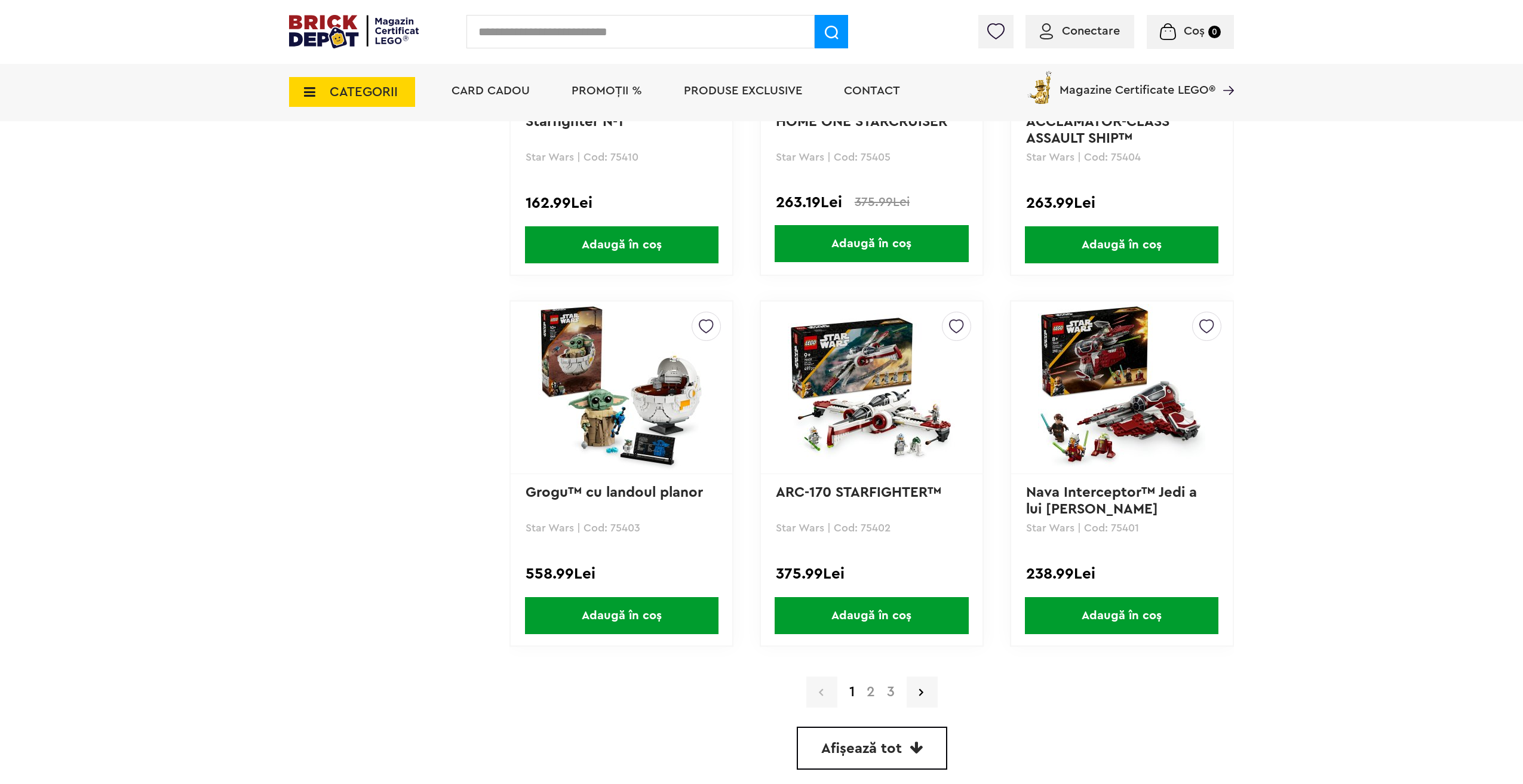
scroll to position [3081, 0]
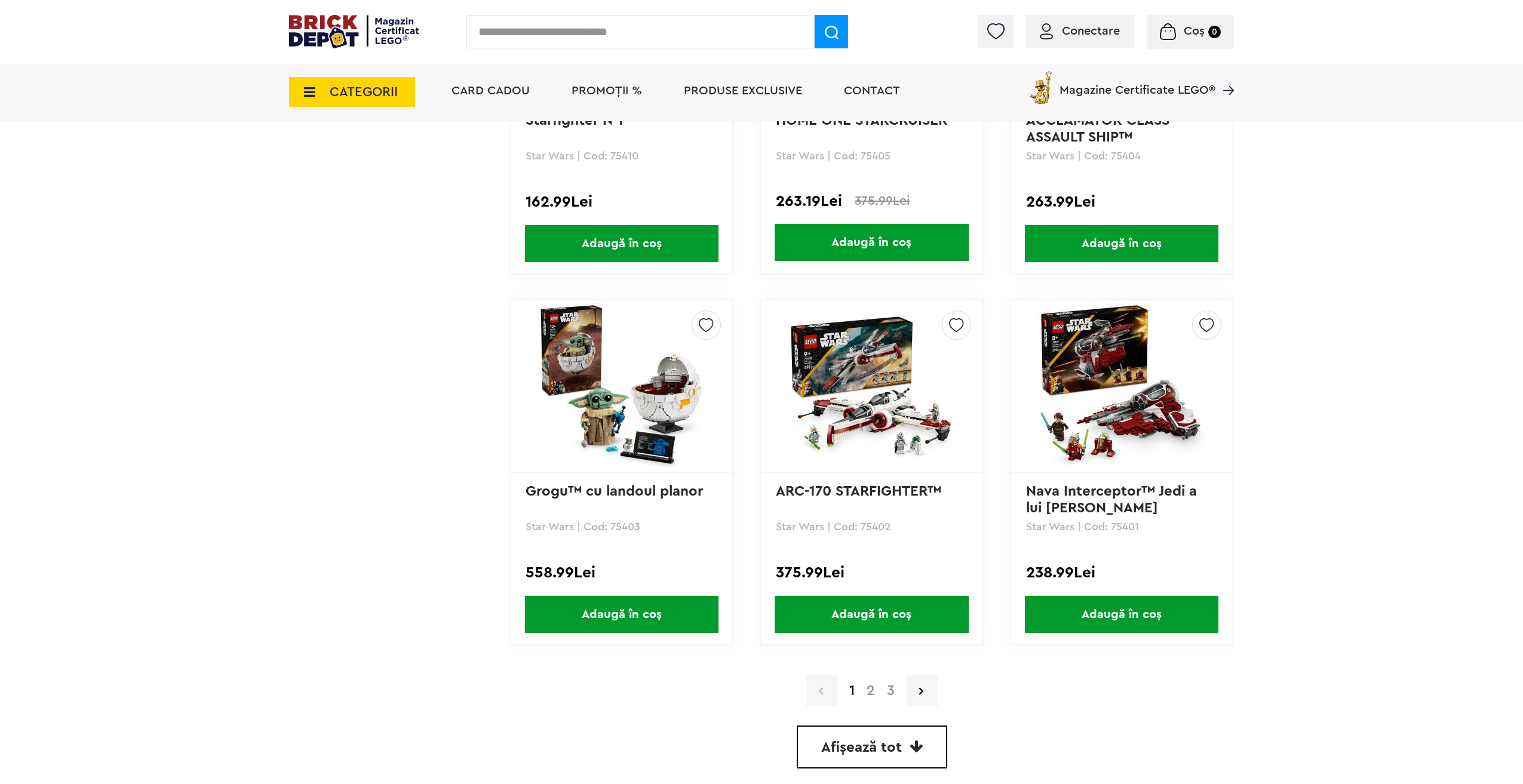
click at [306, 82] on span "CATEGORII" at bounding box center [352, 92] width 126 height 30
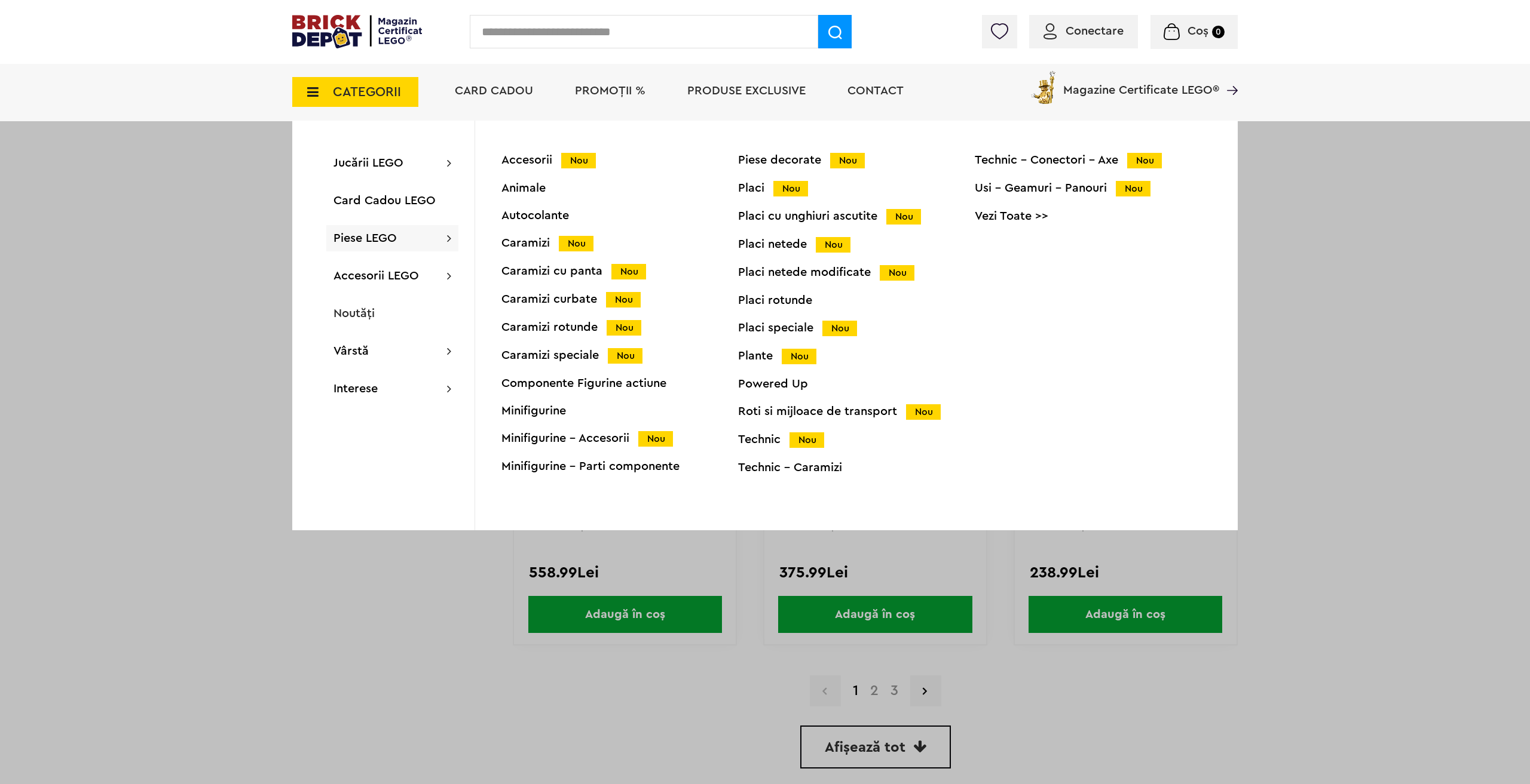
click at [855, 408] on div "Roti si mijloace de transport Nou" at bounding box center [856, 411] width 237 height 13
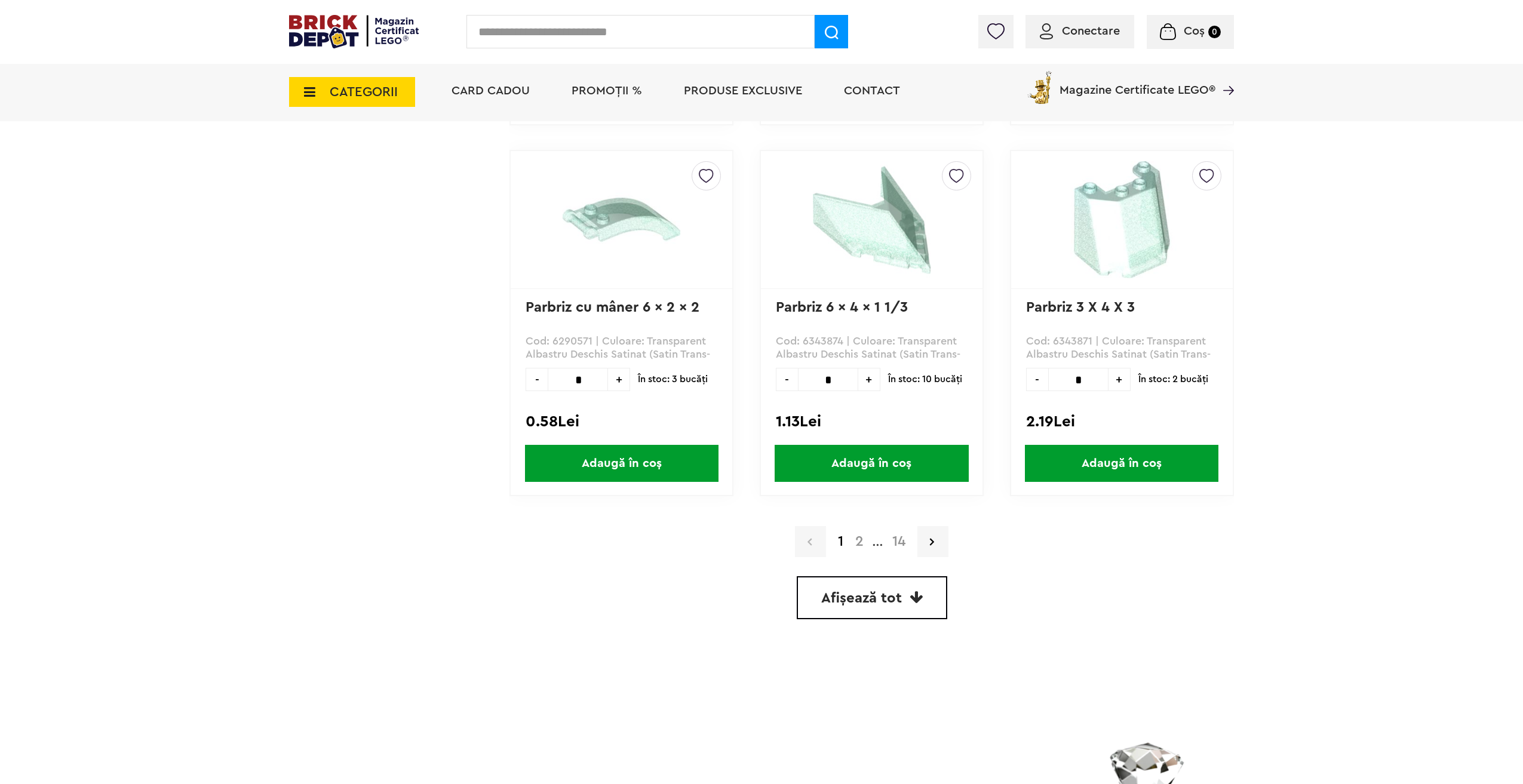
scroll to position [3345, 0]
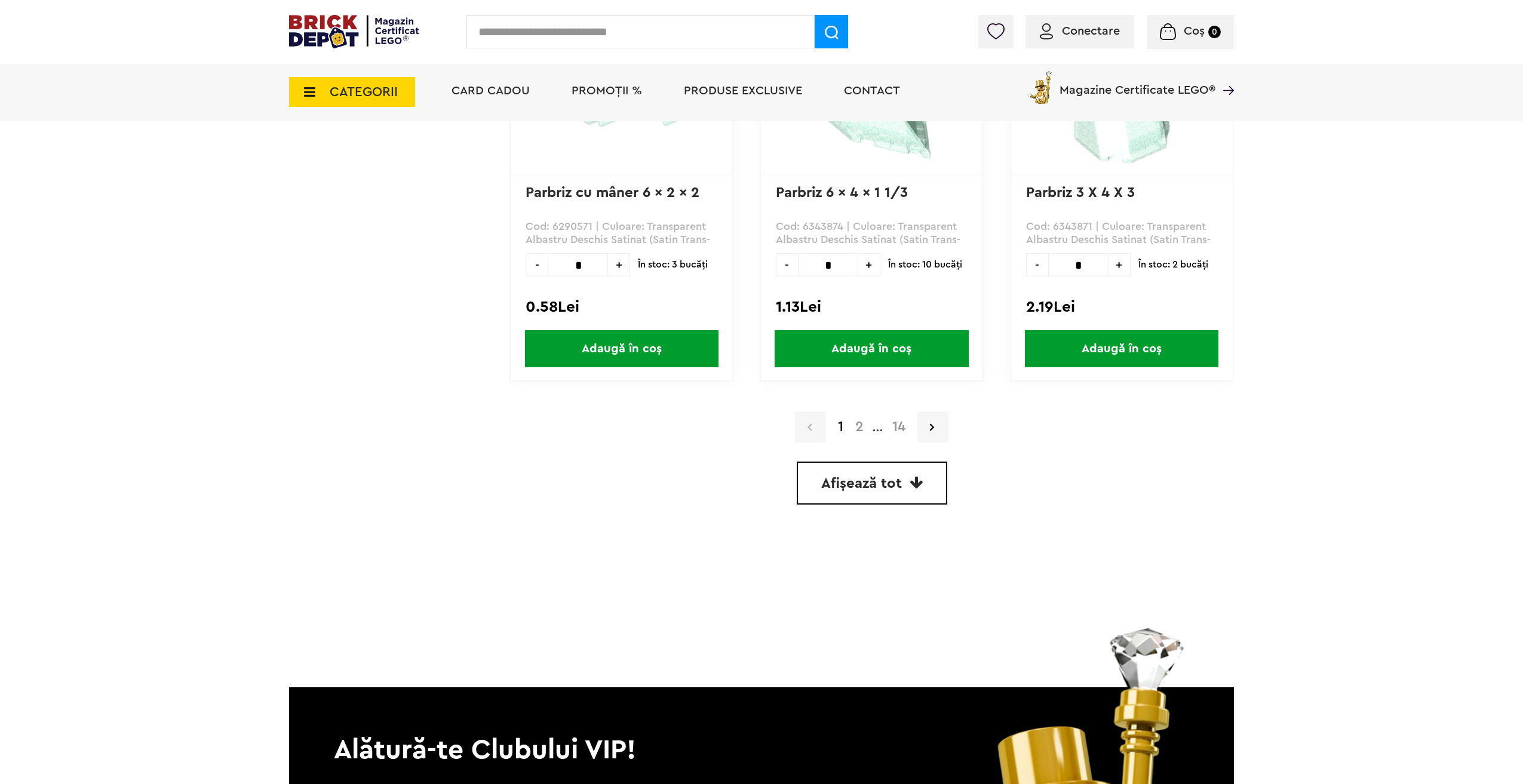
click at [884, 485] on span "Afișează tot" at bounding box center [861, 484] width 80 height 15
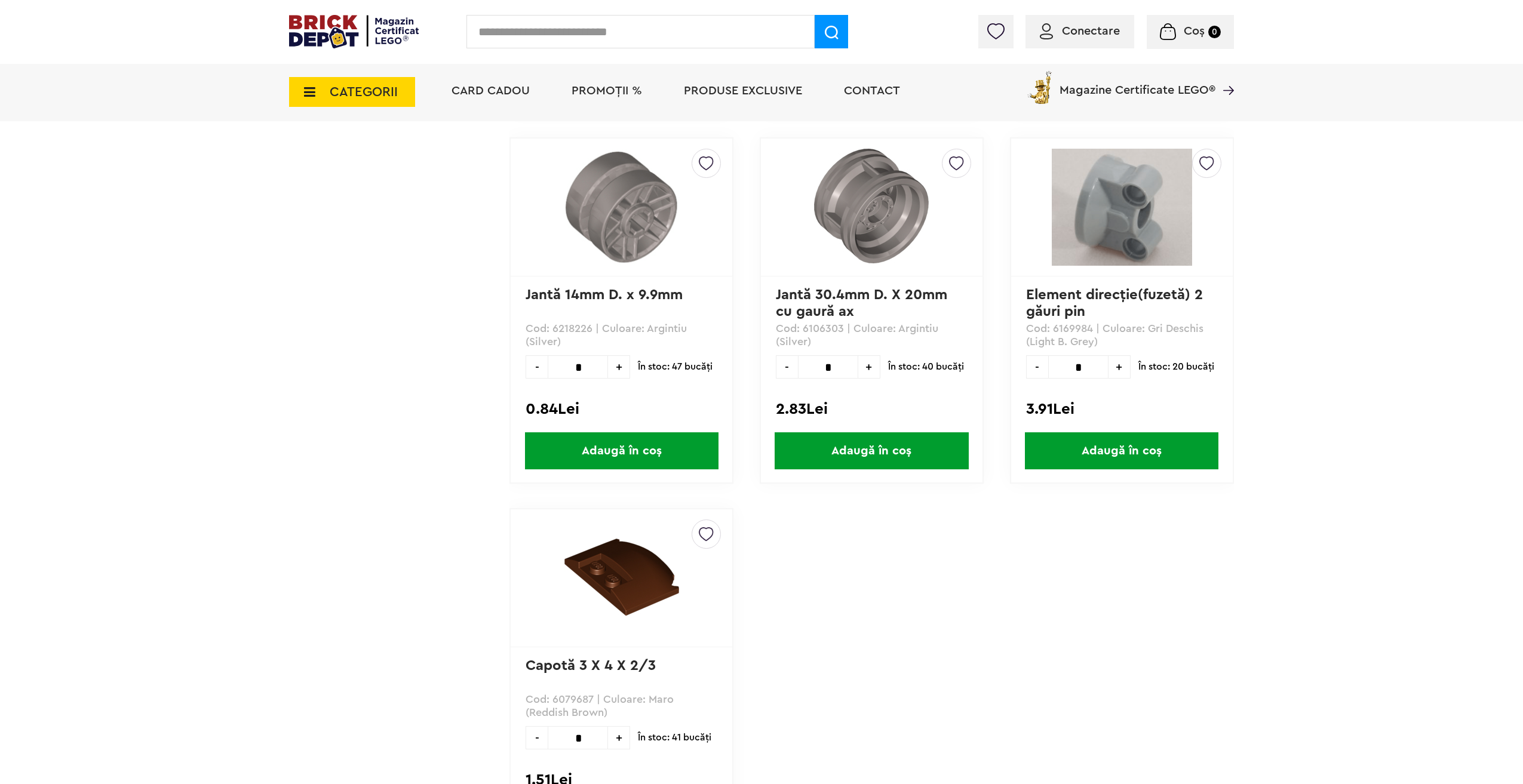
scroll to position [44085, 0]
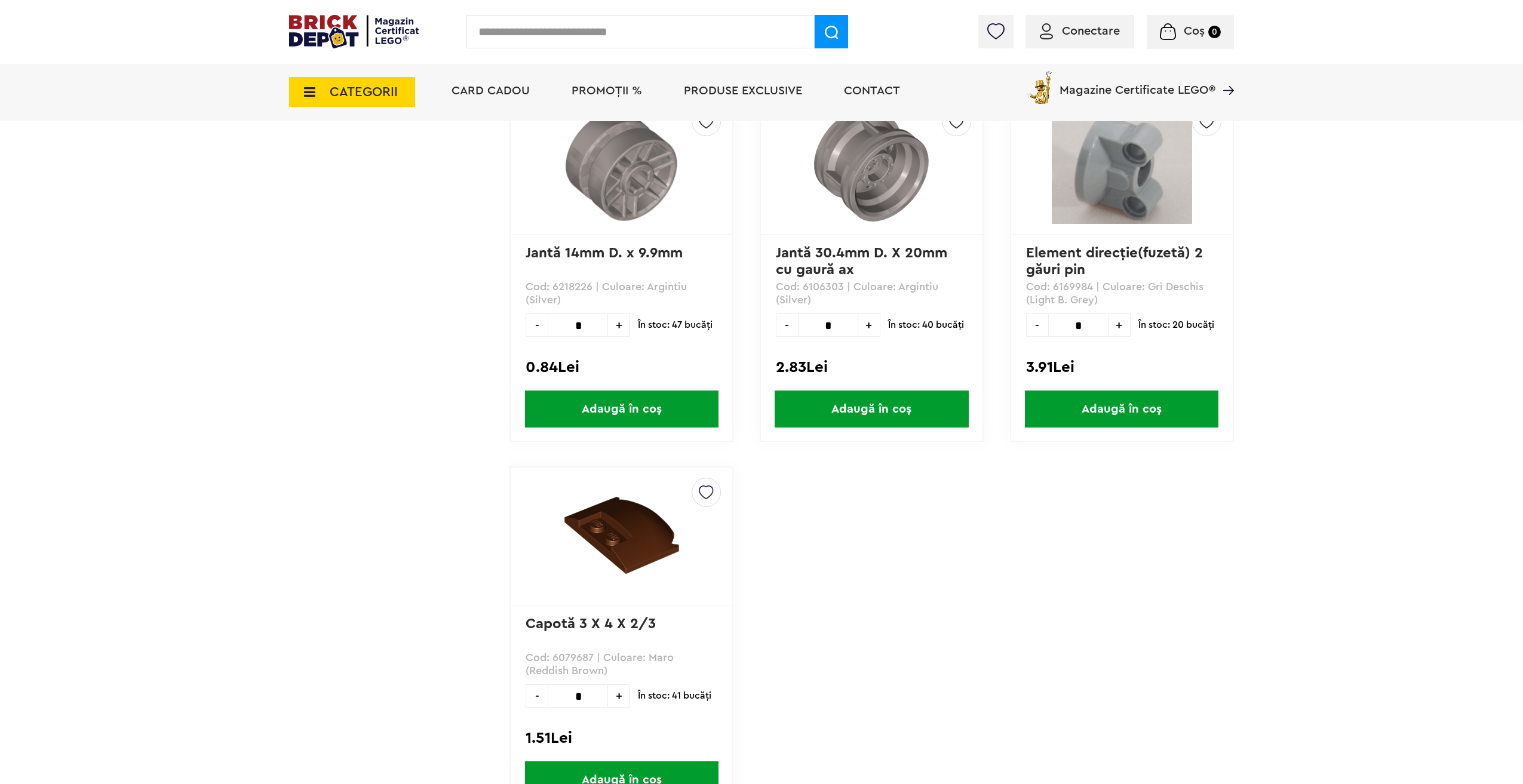
click at [311, 96] on icon at bounding box center [306, 92] width 18 height 13
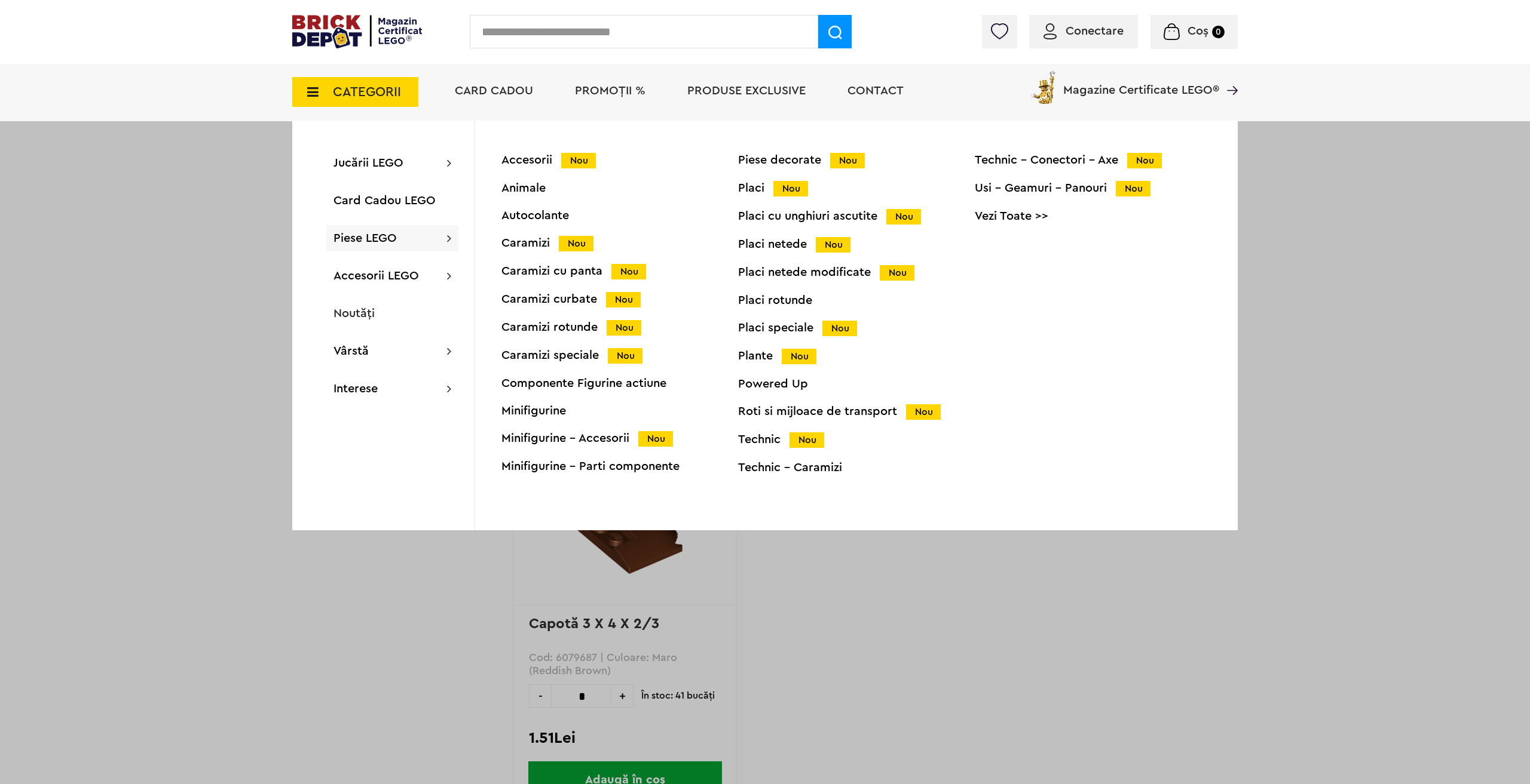
click at [761, 437] on div "Technic Nou" at bounding box center [856, 439] width 237 height 13
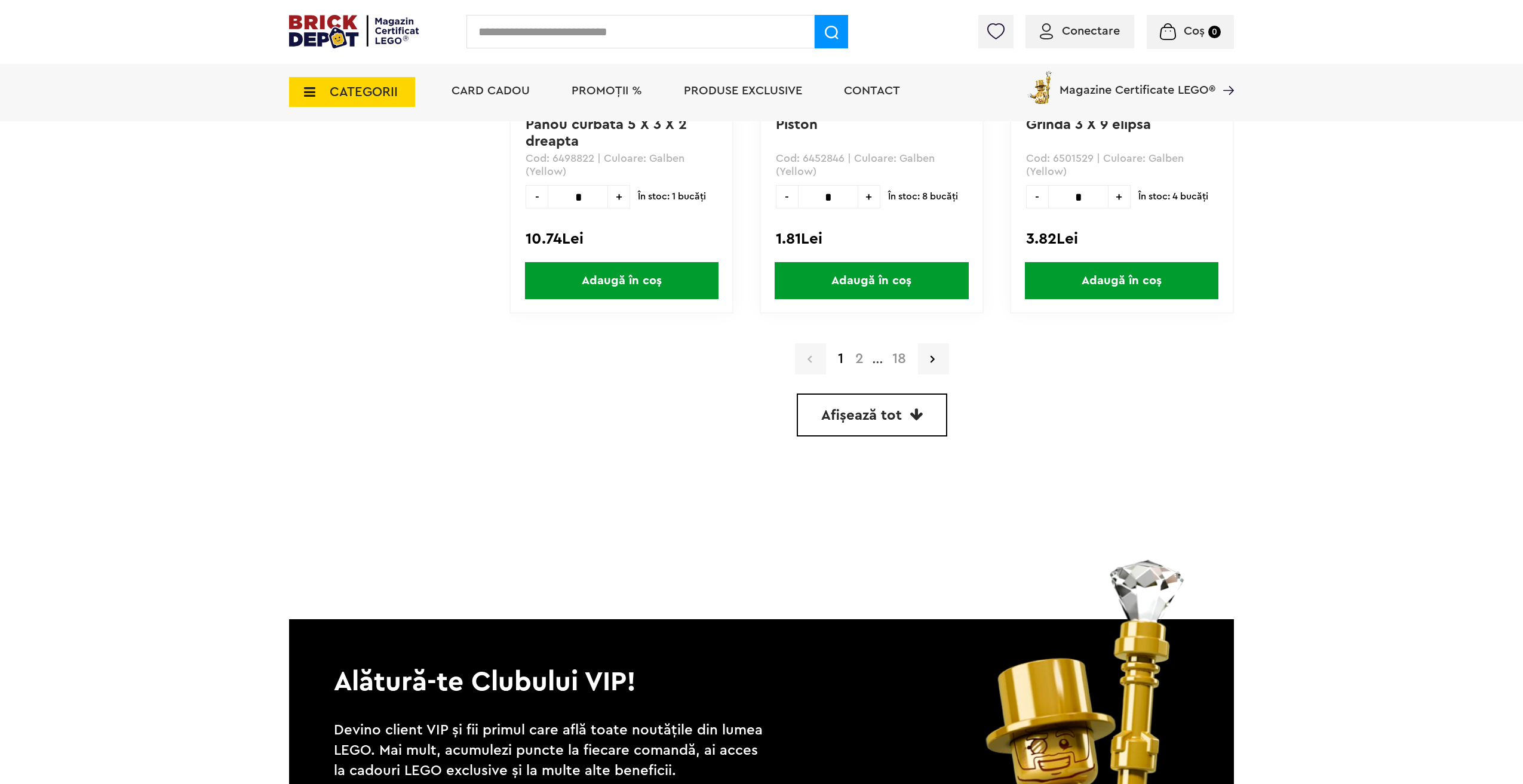
scroll to position [3464, 0]
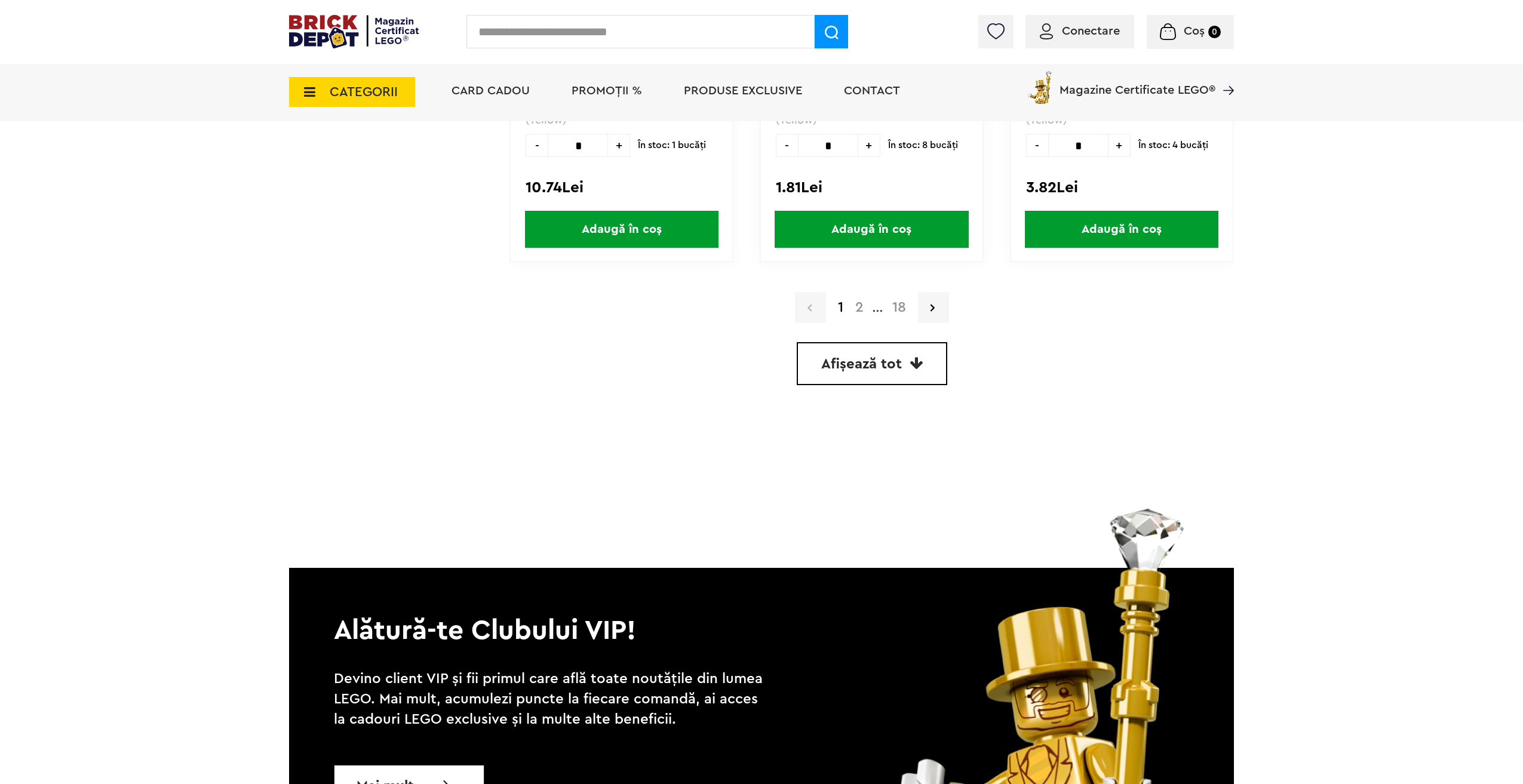
click at [858, 310] on link "2" at bounding box center [859, 308] width 20 height 15
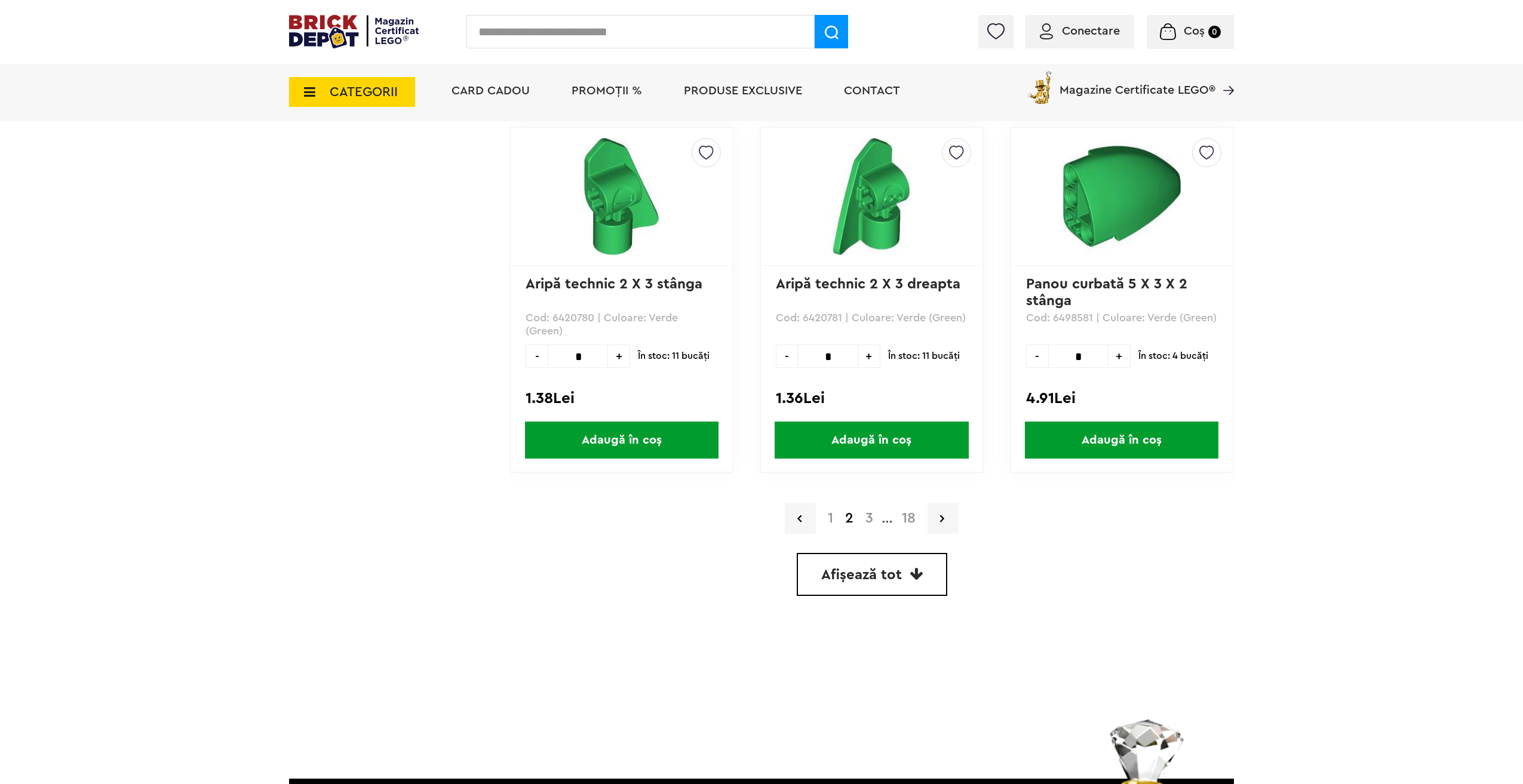
scroll to position [3225, 0]
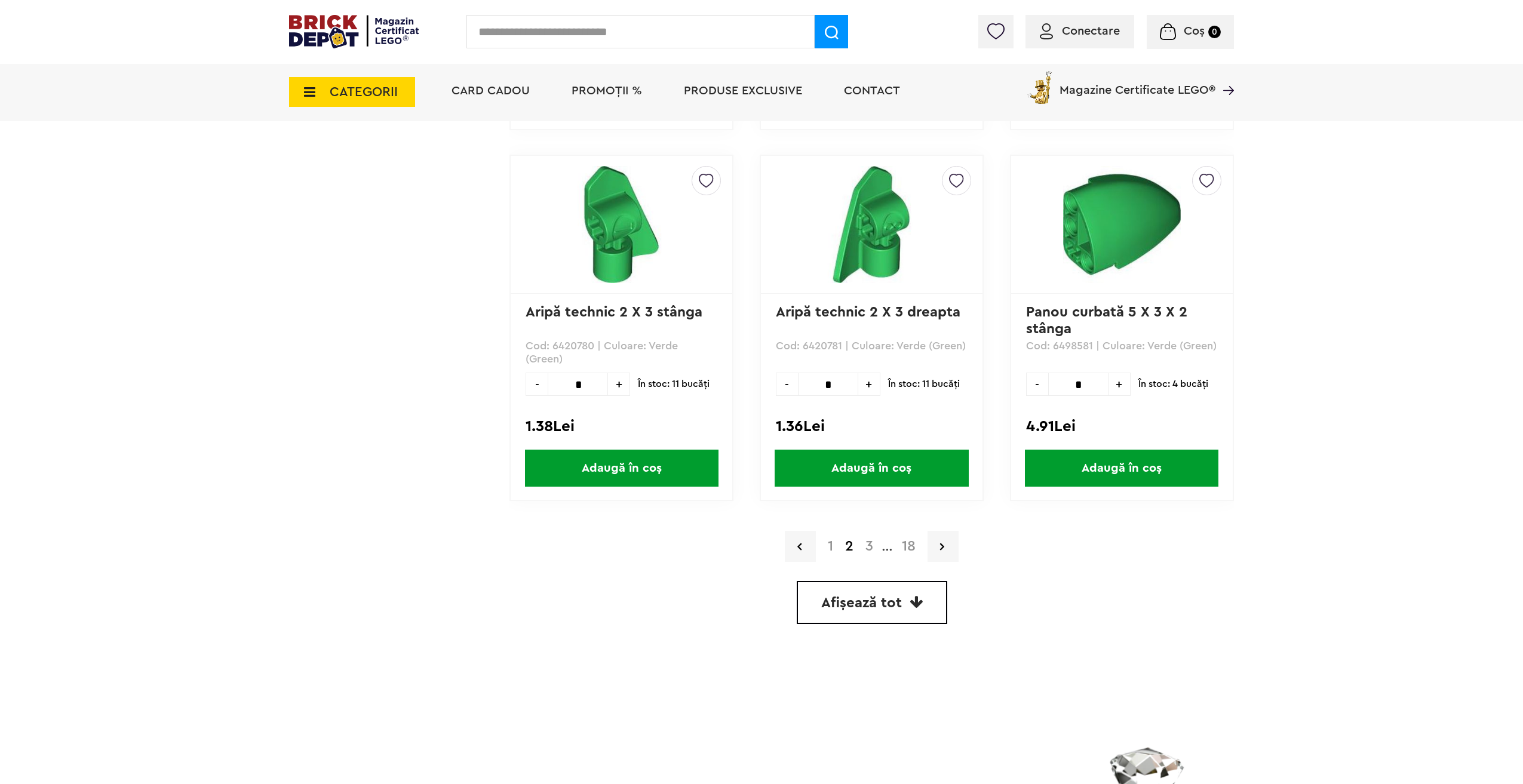
click at [868, 543] on link "3" at bounding box center [869, 547] width 19 height 15
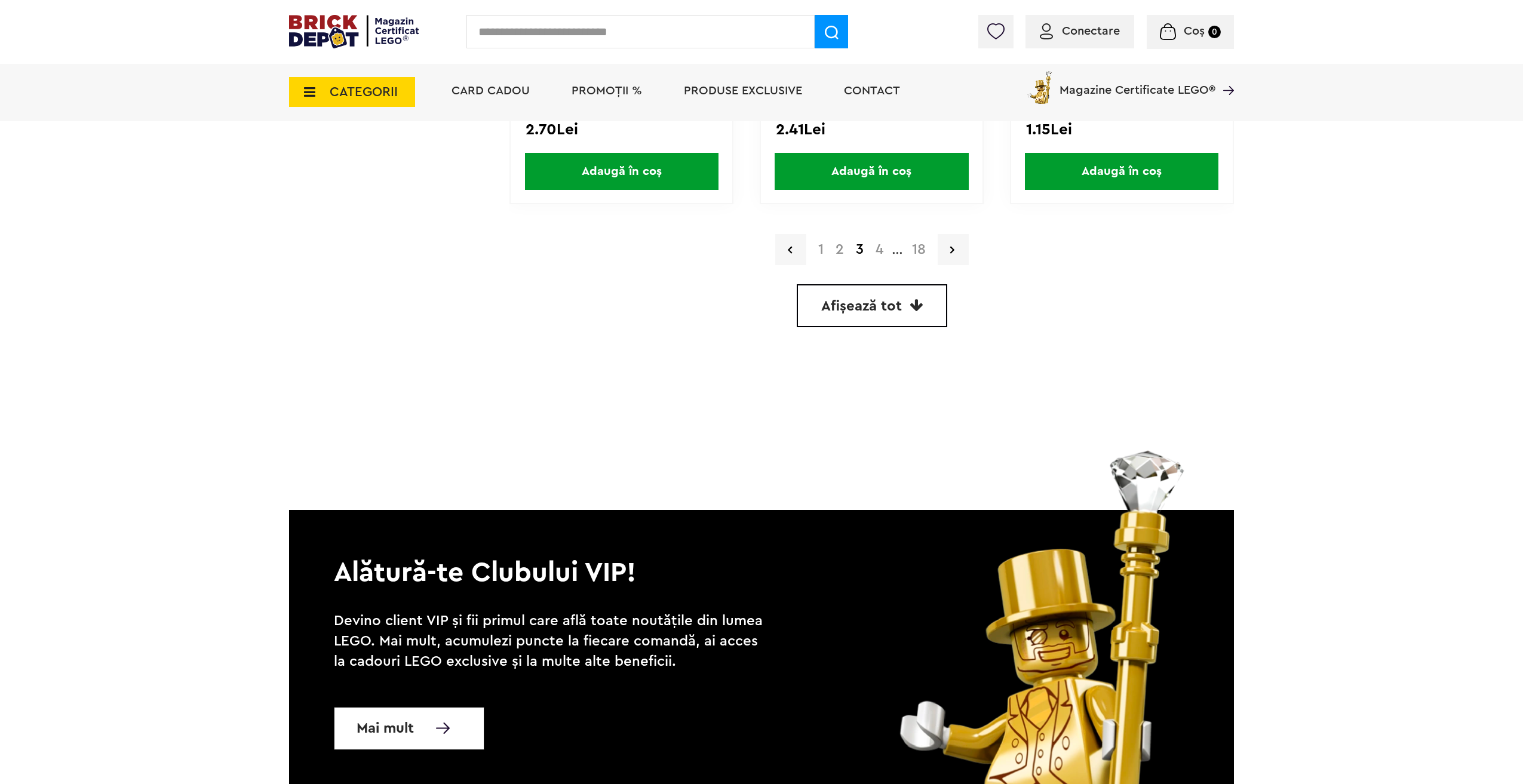
scroll to position [3524, 0]
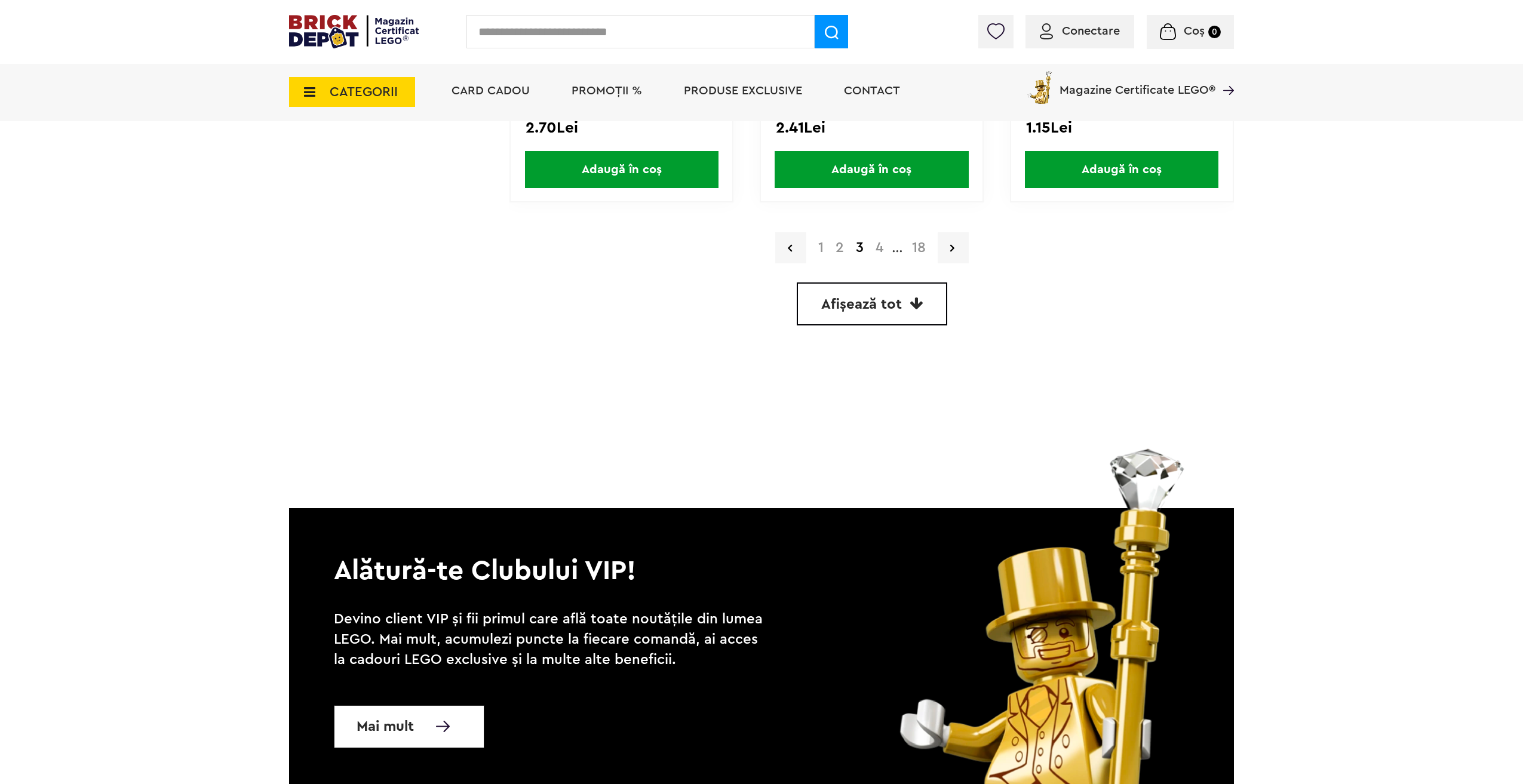
click at [880, 250] on link "4" at bounding box center [880, 248] width 19 height 15
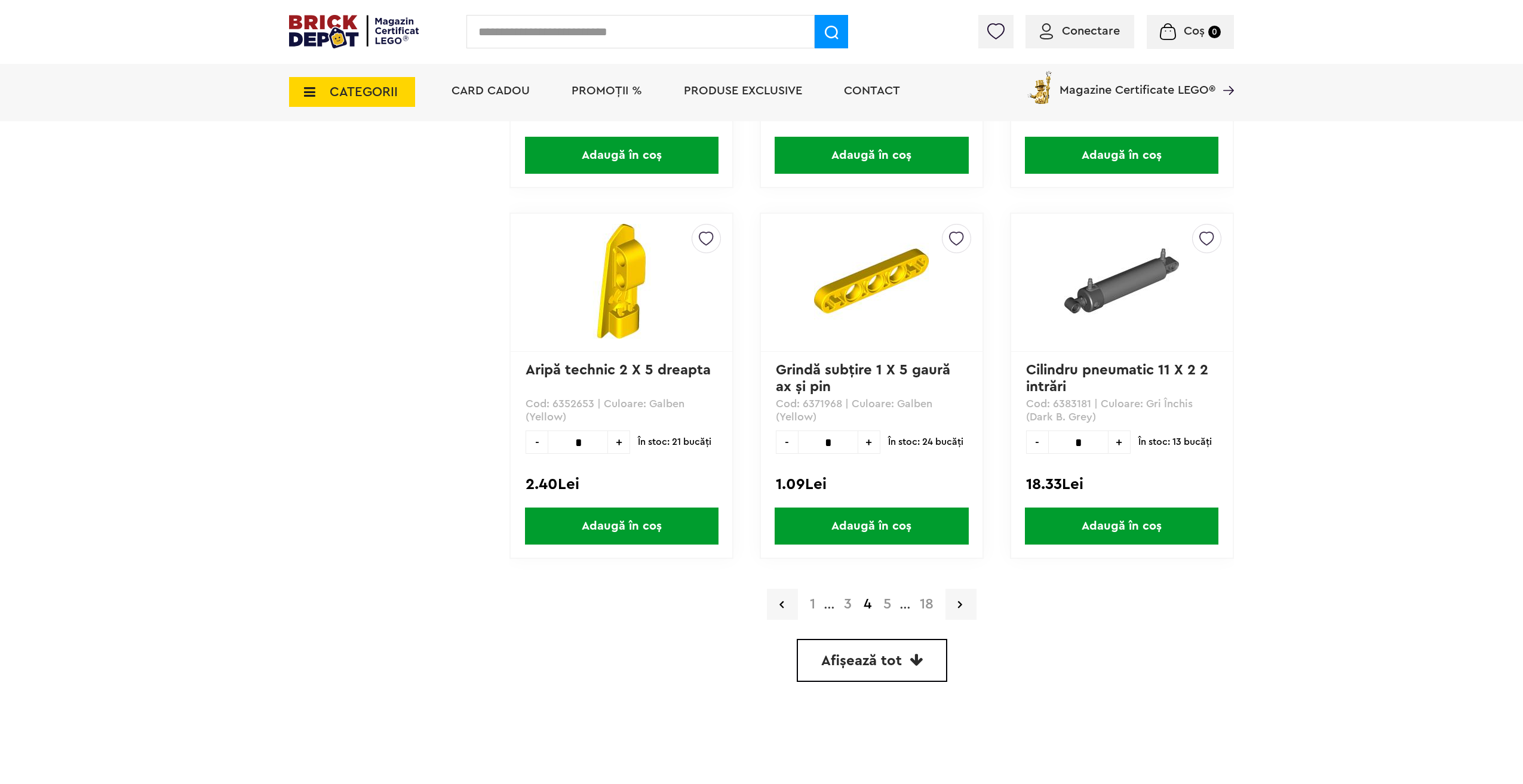
scroll to position [3166, 0]
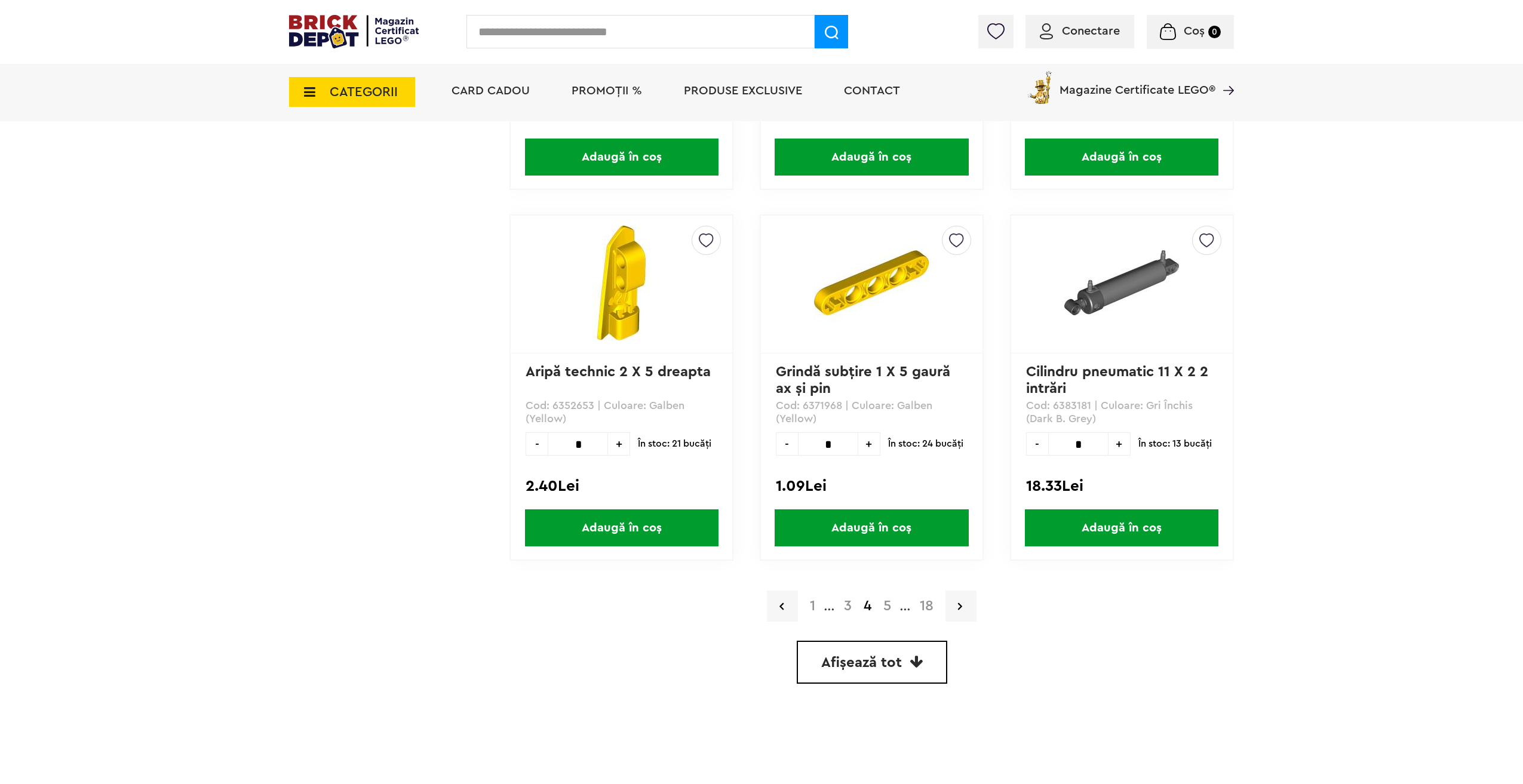
click at [887, 607] on link "5" at bounding box center [887, 606] width 19 height 15
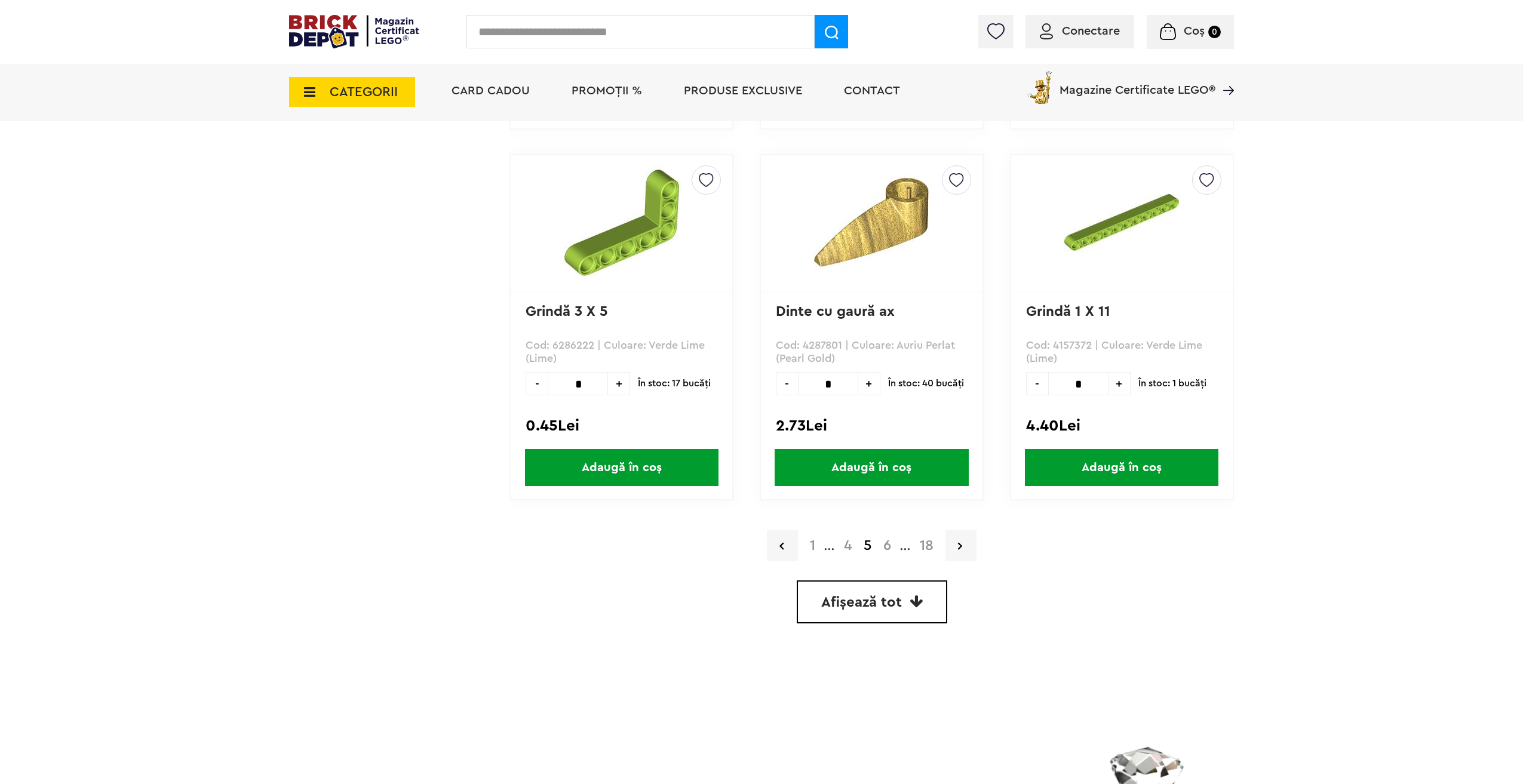
scroll to position [3166, 0]
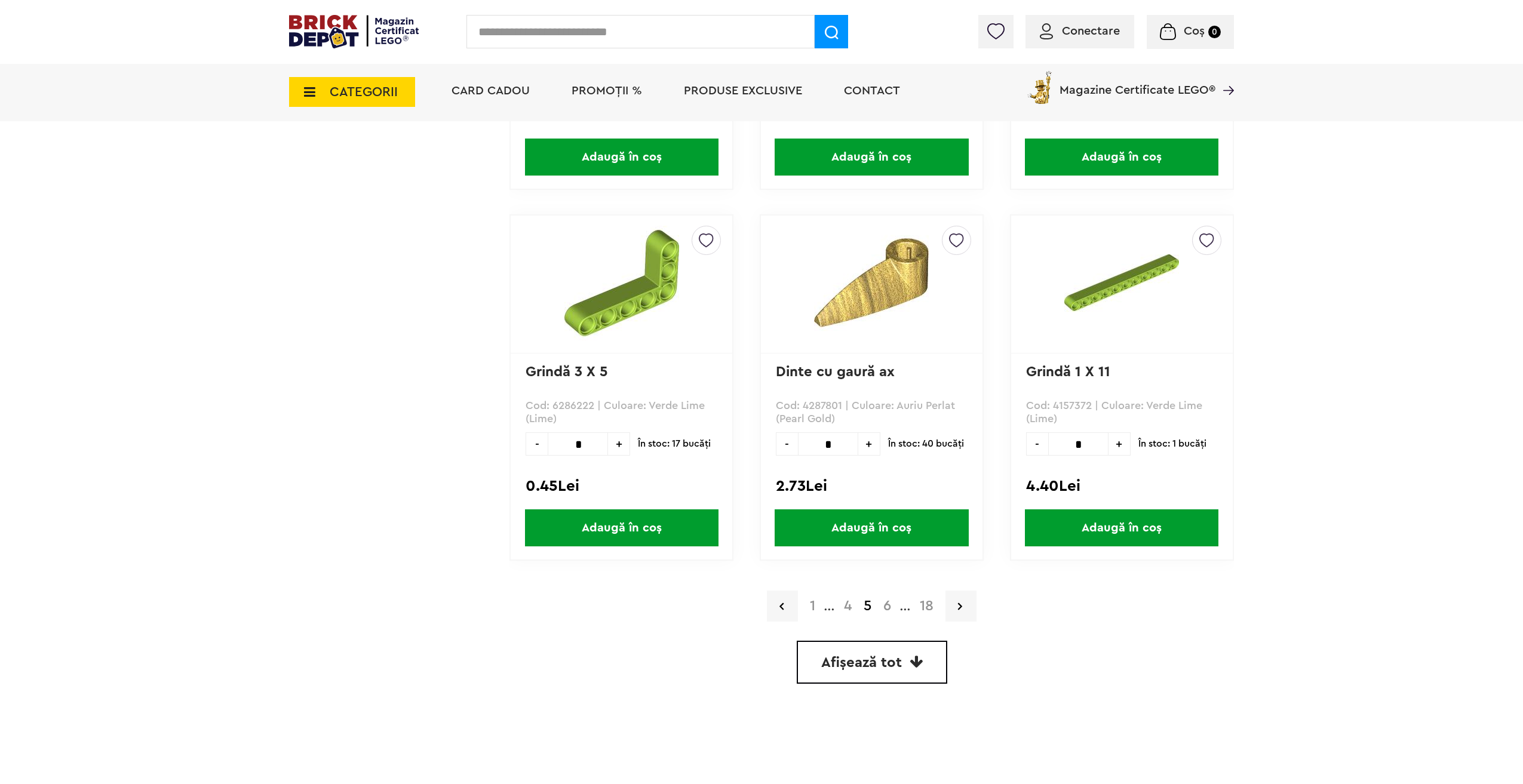
click at [888, 606] on link "6" at bounding box center [887, 606] width 19 height 15
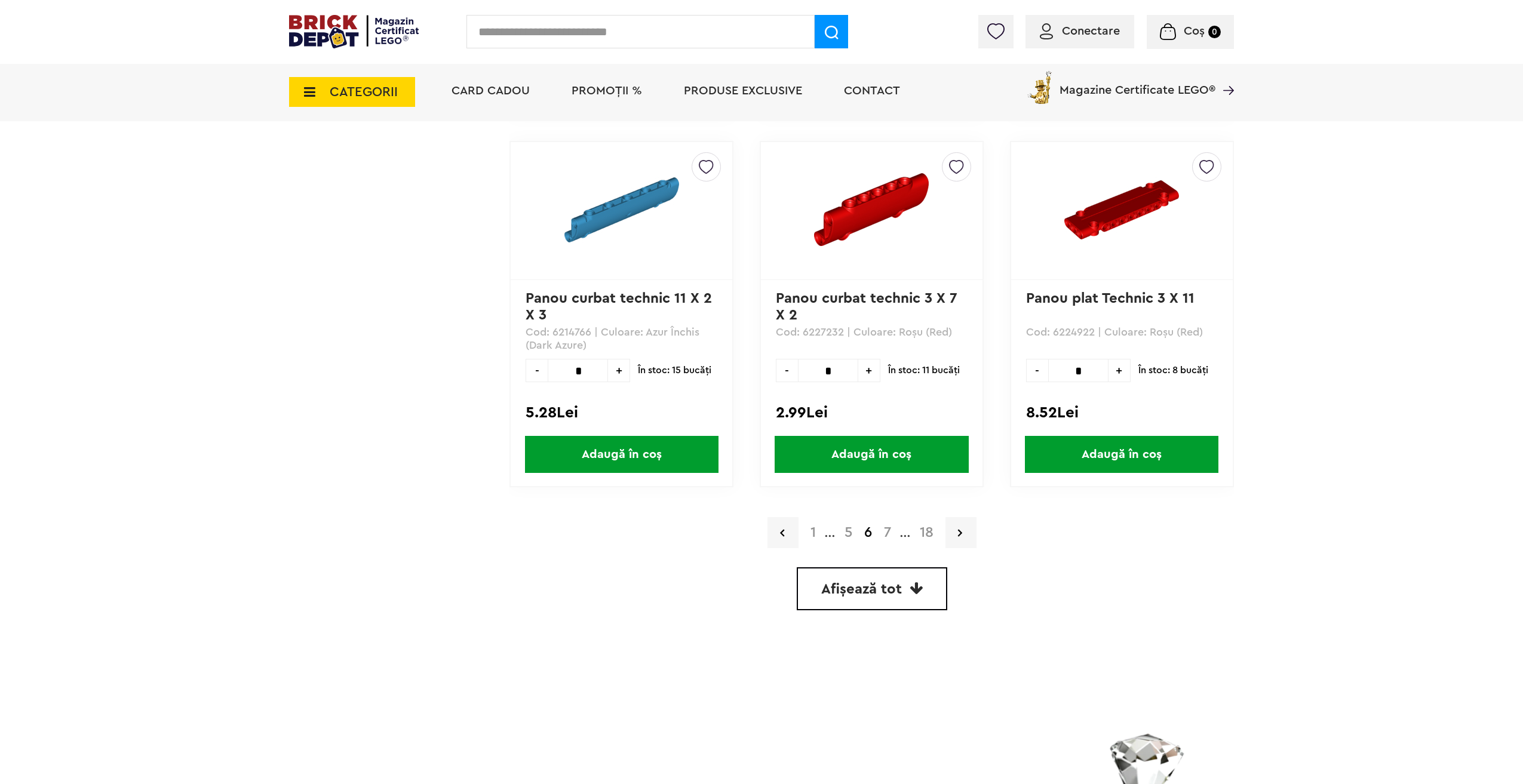
scroll to position [3225, 0]
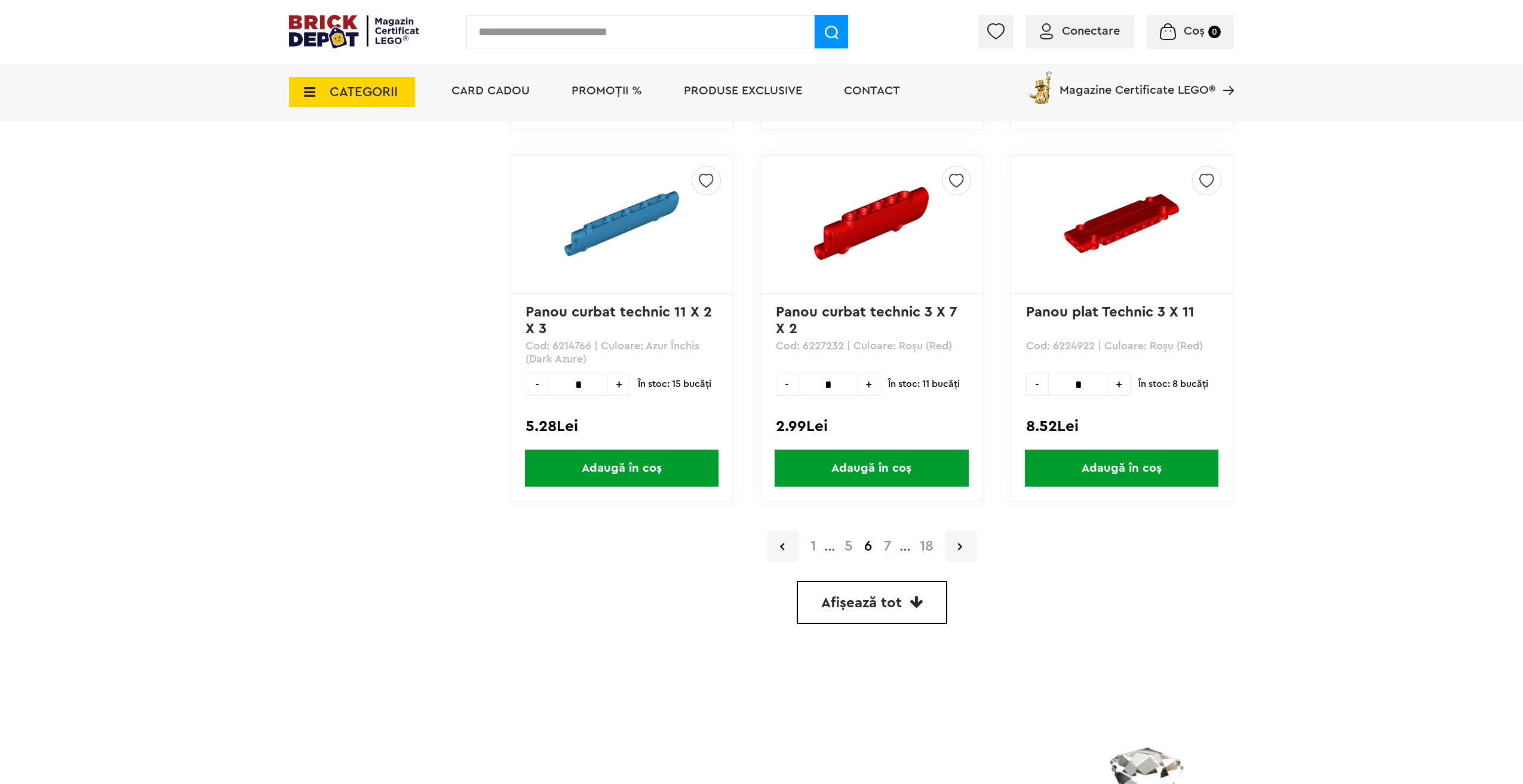
click at [889, 548] on link "7" at bounding box center [887, 547] width 19 height 15
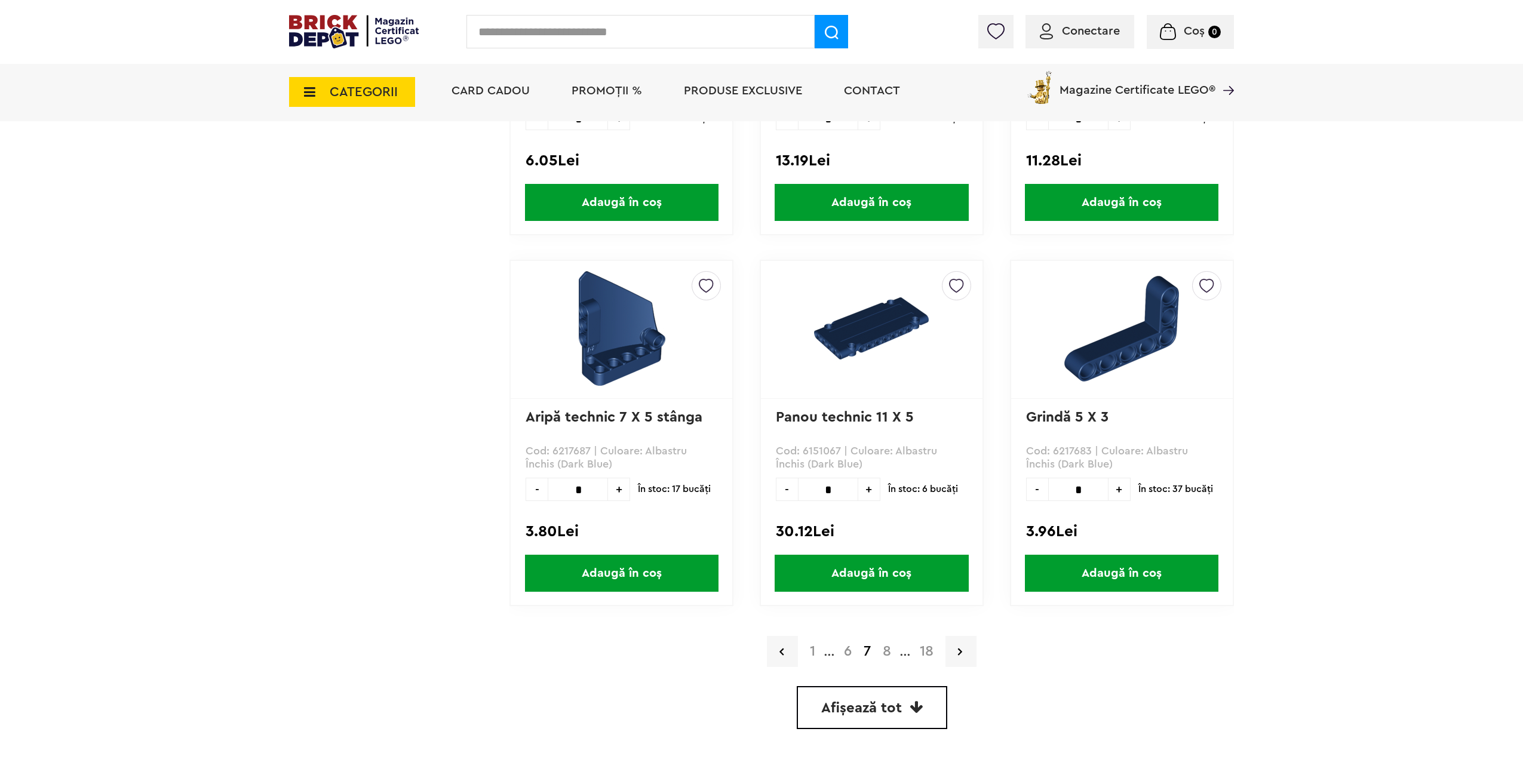
scroll to position [3124, 0]
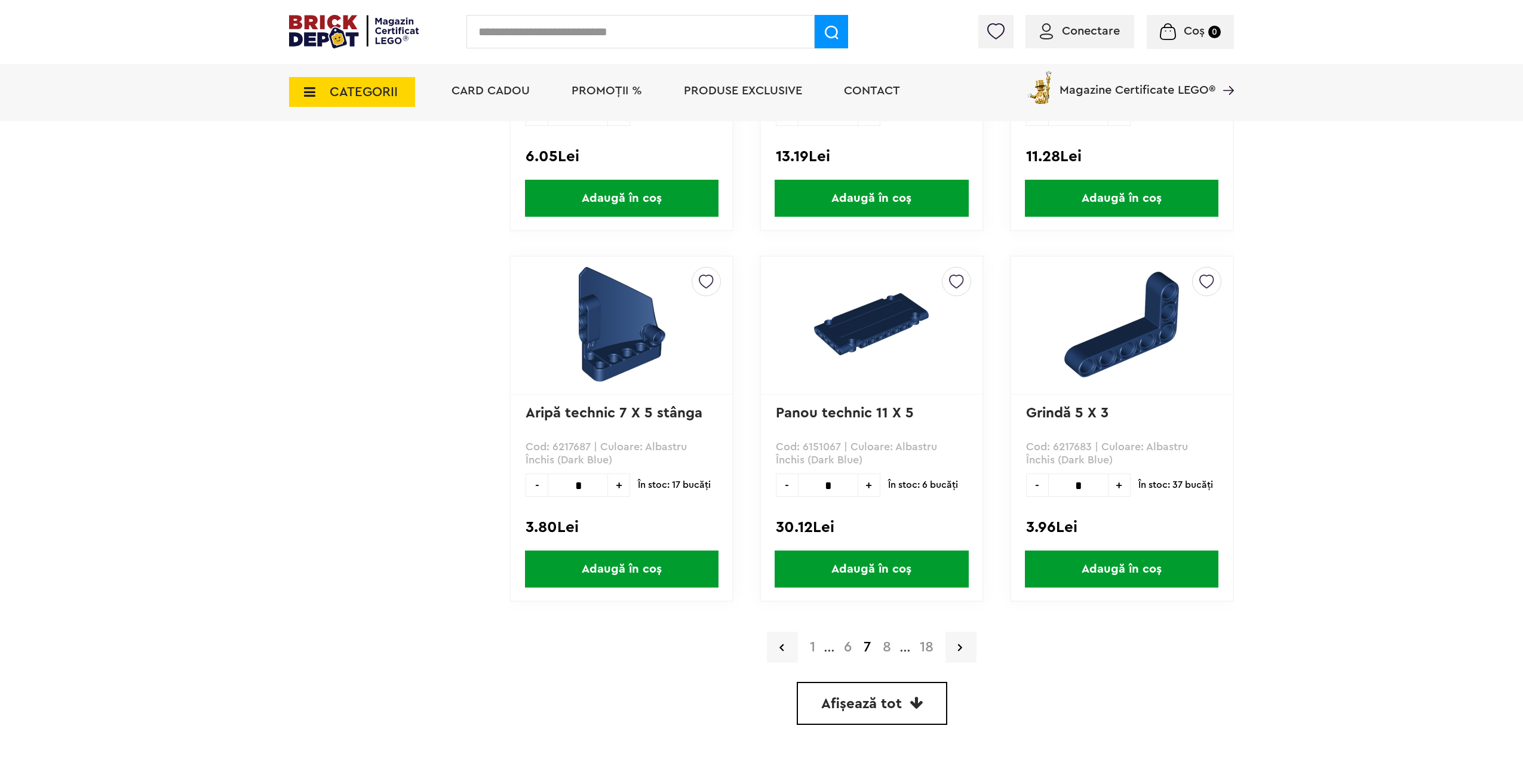
click at [887, 648] on link "8" at bounding box center [886, 648] width 20 height 15
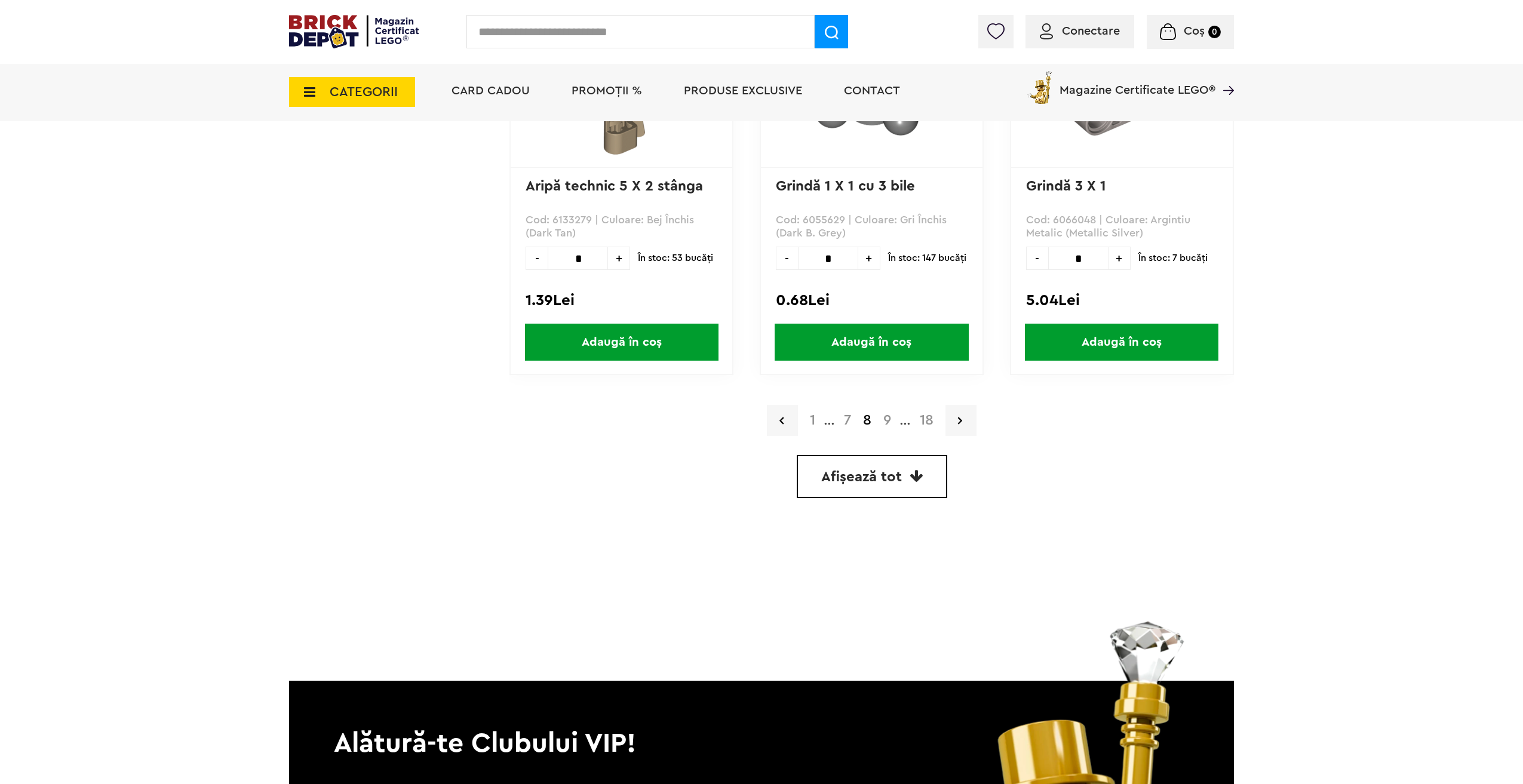
scroll to position [3285, 0]
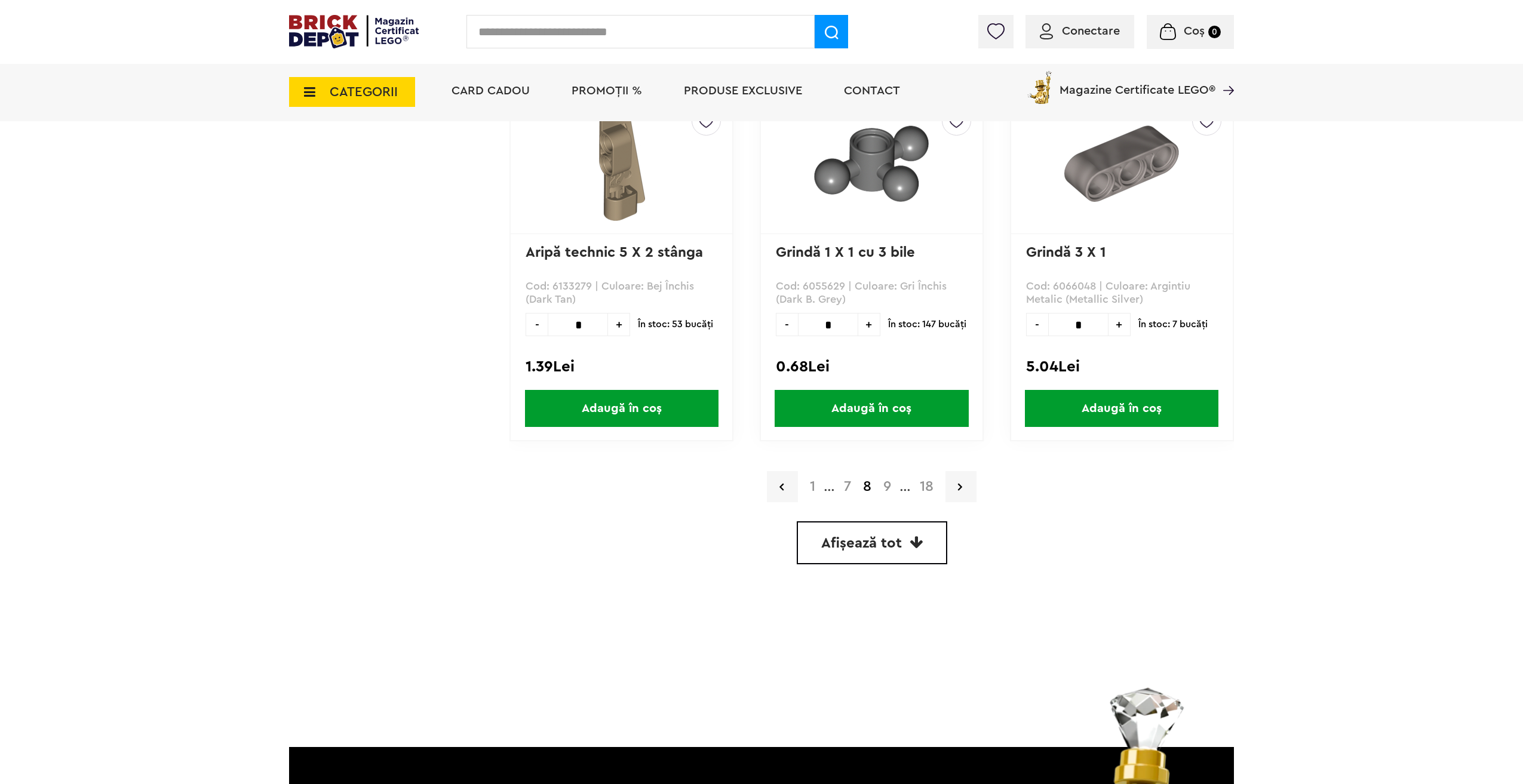
click at [884, 485] on link "9" at bounding box center [887, 487] width 19 height 15
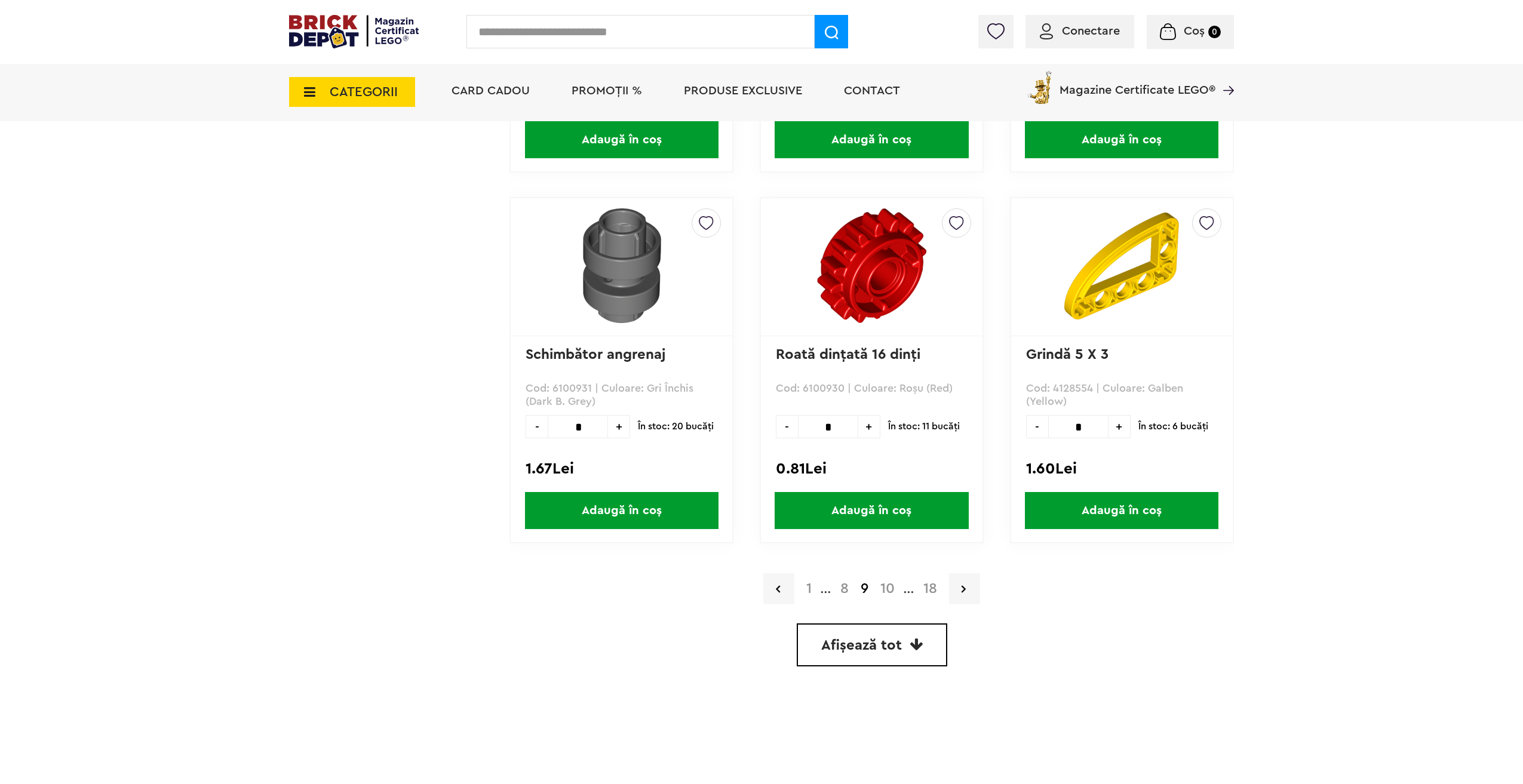
scroll to position [3184, 0]
